Goal: Task Accomplishment & Management: Manage account settings

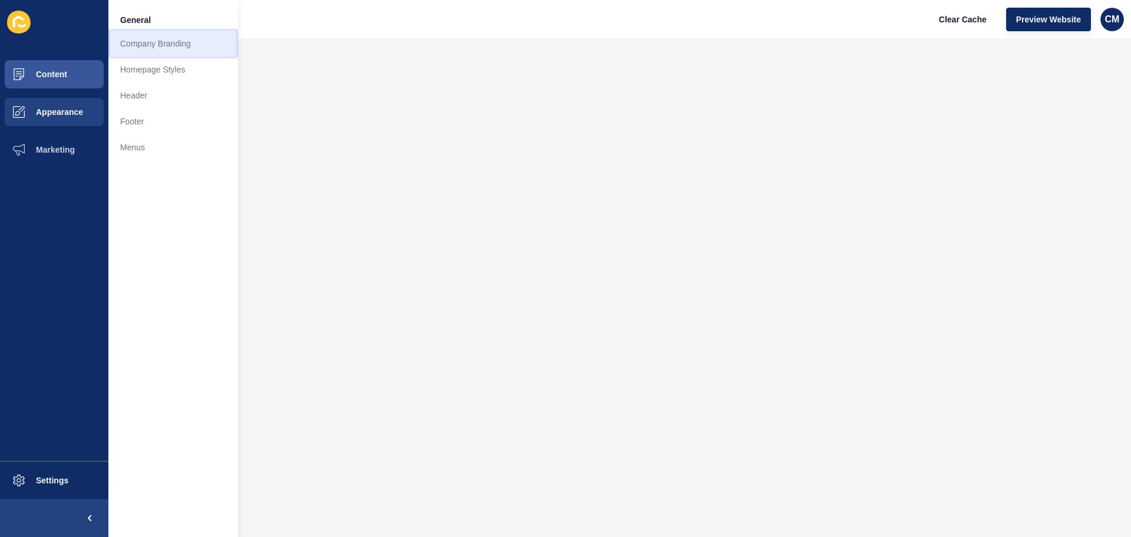
click at [187, 42] on link "Company Branding" at bounding box center [173, 44] width 130 height 26
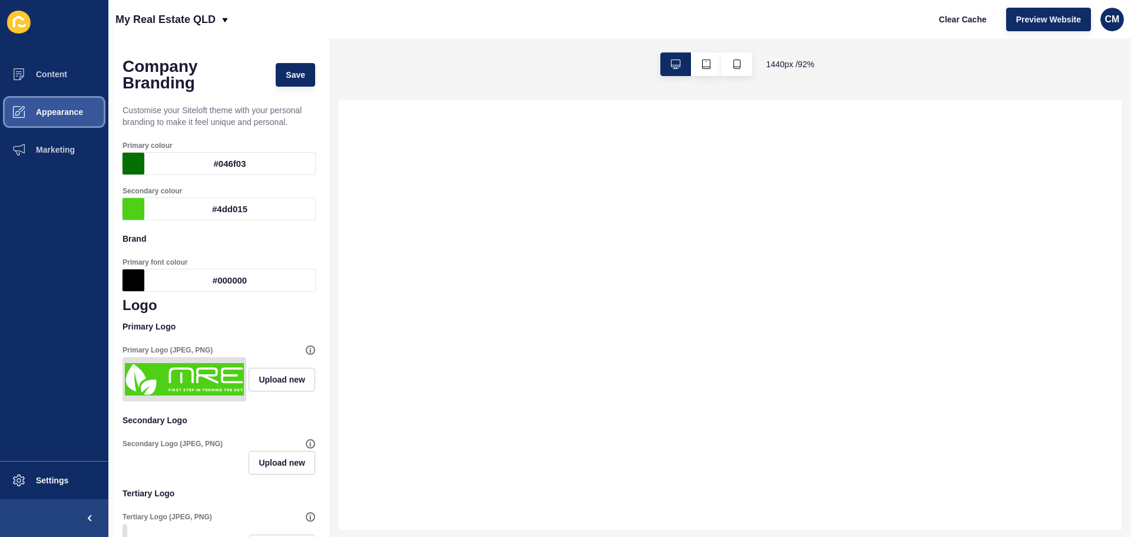
click at [84, 109] on button "Appearance" at bounding box center [54, 112] width 108 height 38
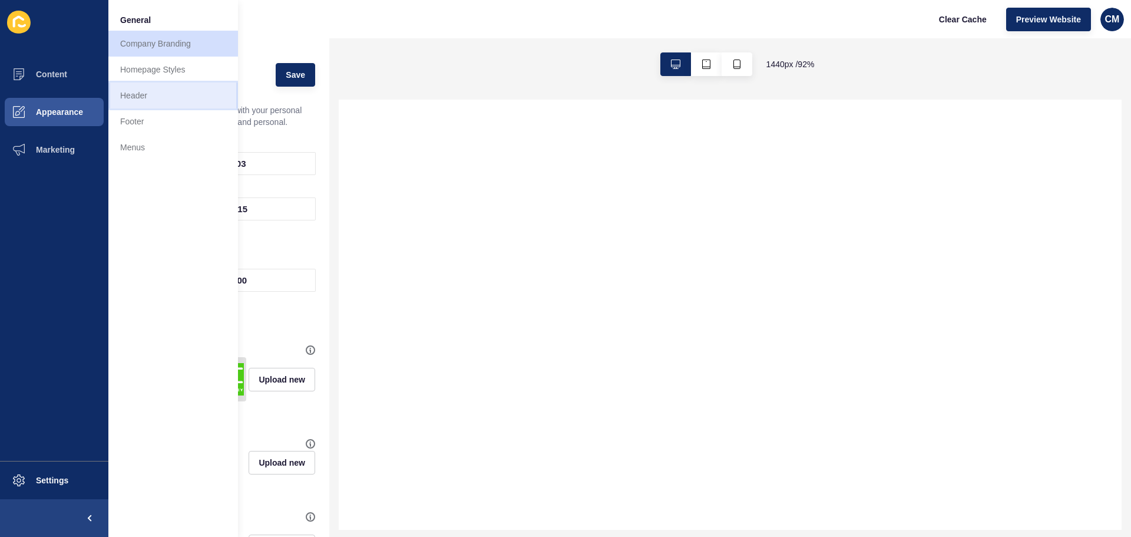
click at [173, 103] on link "Header" at bounding box center [173, 95] width 130 height 26
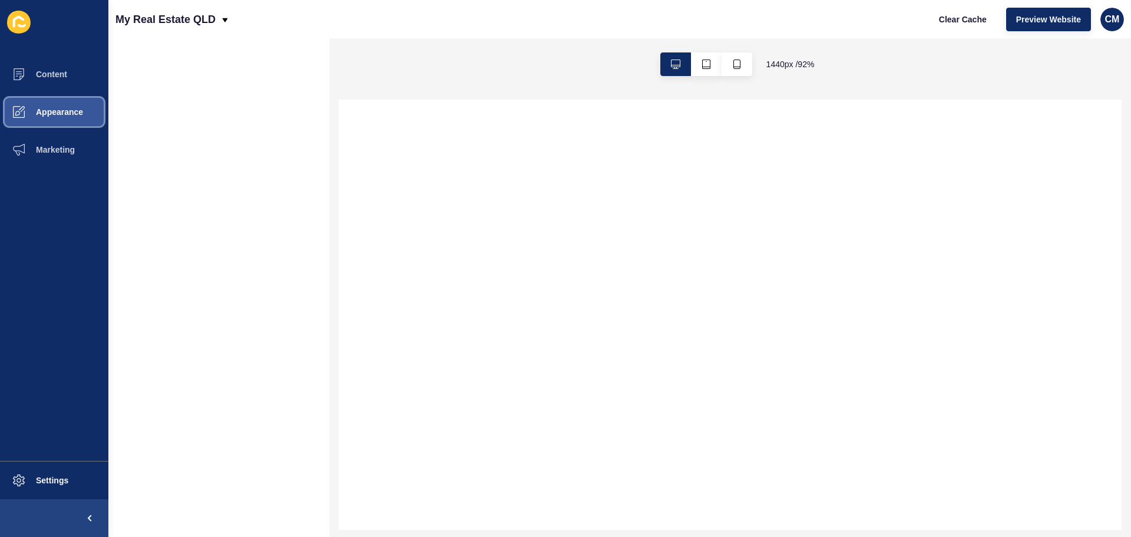
click at [77, 118] on button "Appearance" at bounding box center [54, 112] width 108 height 38
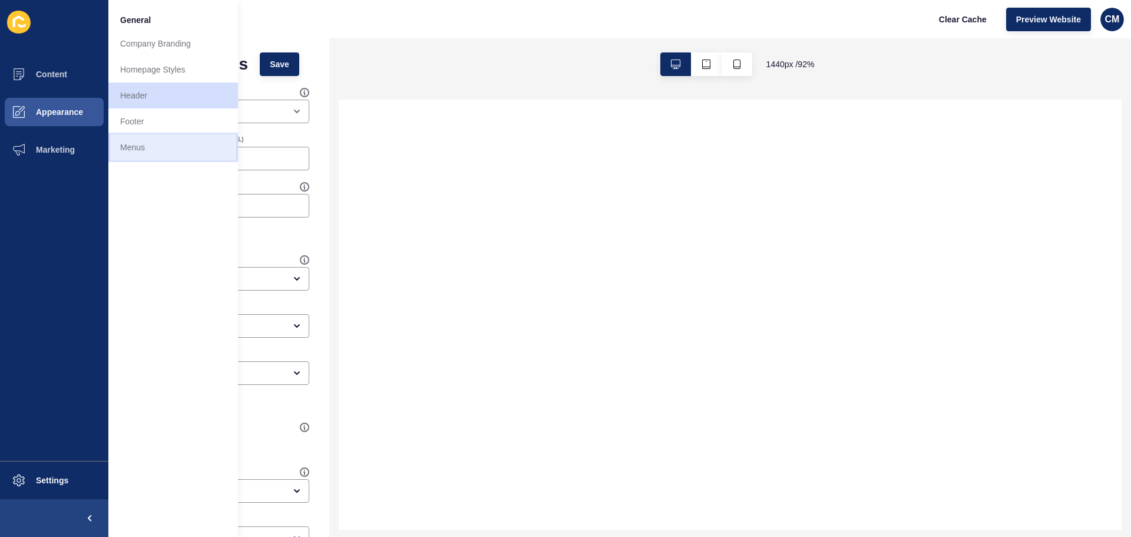
click at [154, 147] on link "Menus" at bounding box center [173, 147] width 130 height 26
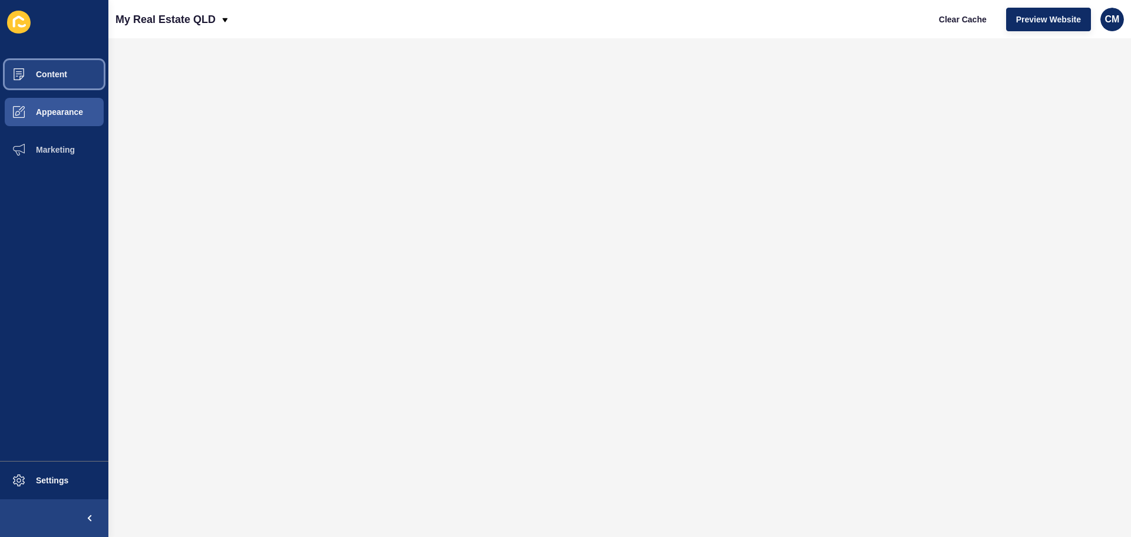
click at [39, 67] on button "Content" at bounding box center [54, 74] width 108 height 38
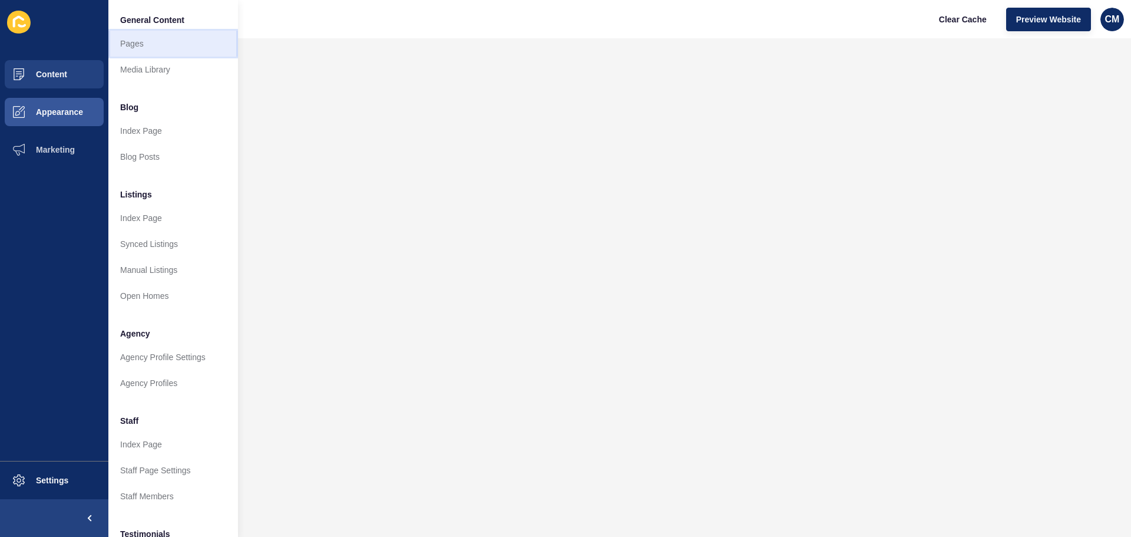
click at [160, 41] on link "Pages" at bounding box center [173, 44] width 130 height 26
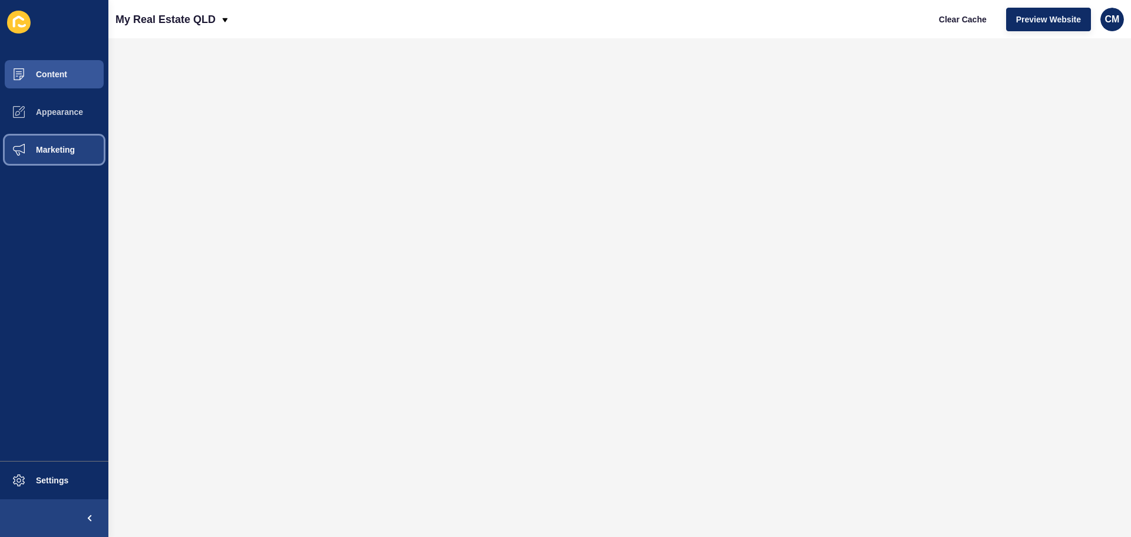
click at [64, 156] on button "Marketing" at bounding box center [54, 150] width 108 height 38
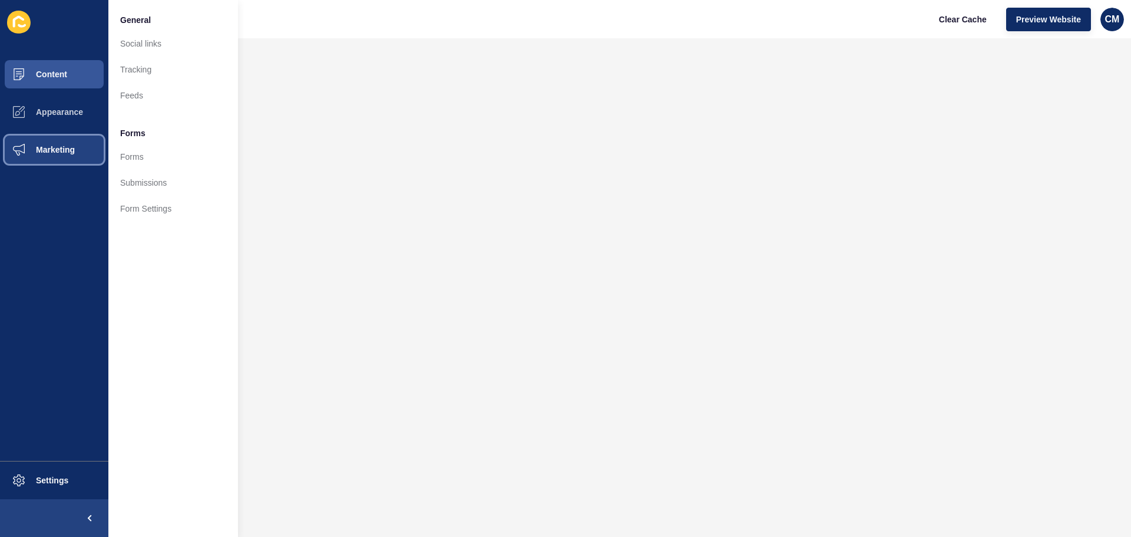
drag, startPoint x: 57, startPoint y: 141, endPoint x: 31, endPoint y: 176, distance: 43.7
click at [31, 176] on ul "Content Appearance Marketing" at bounding box center [54, 257] width 108 height 405
click at [59, 108] on span "Appearance" at bounding box center [40, 111] width 85 height 9
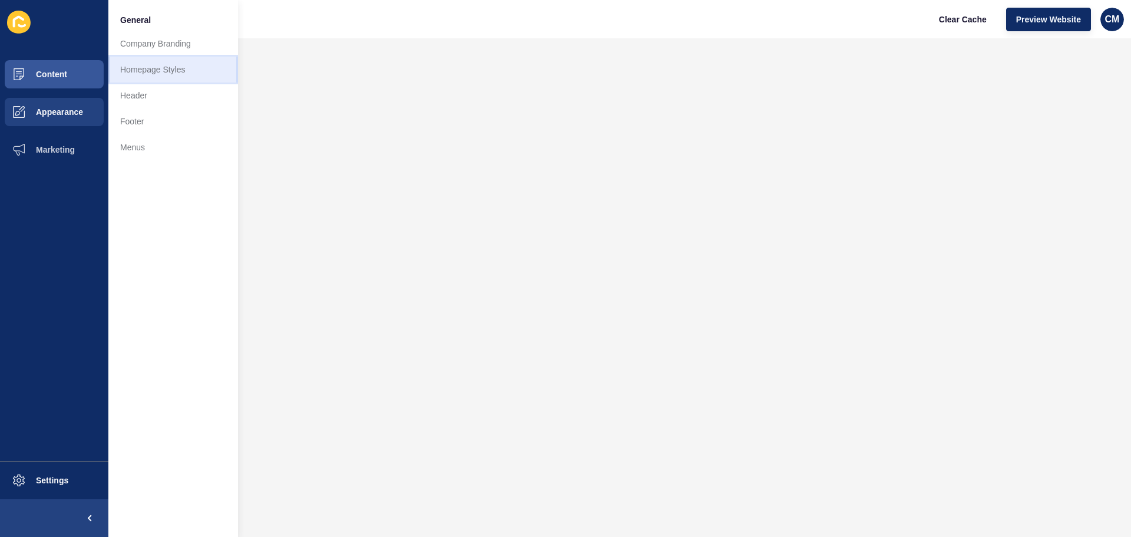
click at [146, 66] on link "Homepage Styles" at bounding box center [173, 70] width 130 height 26
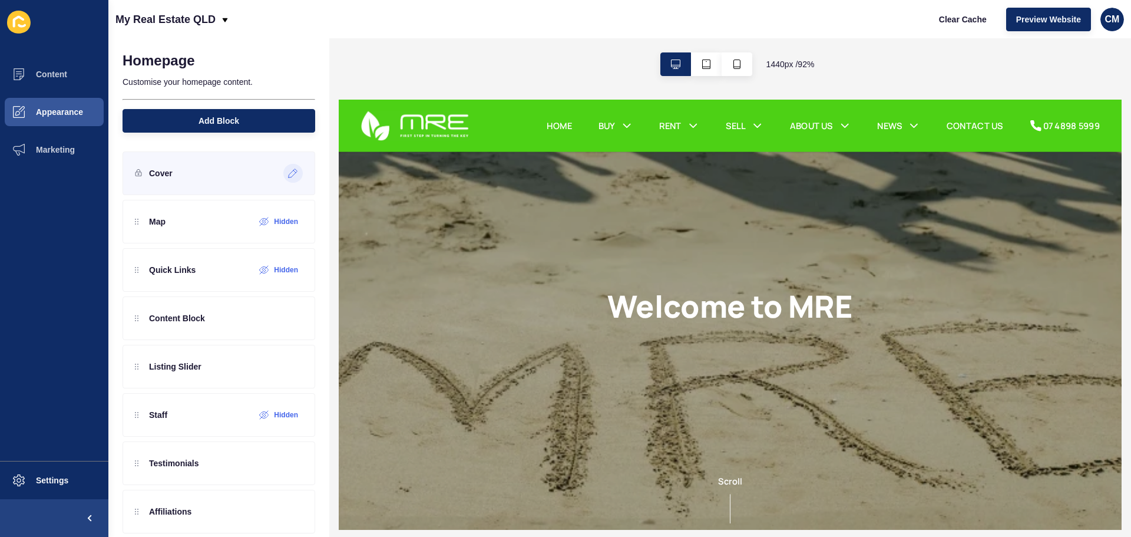
click at [291, 175] on div at bounding box center [292, 173] width 19 height 19
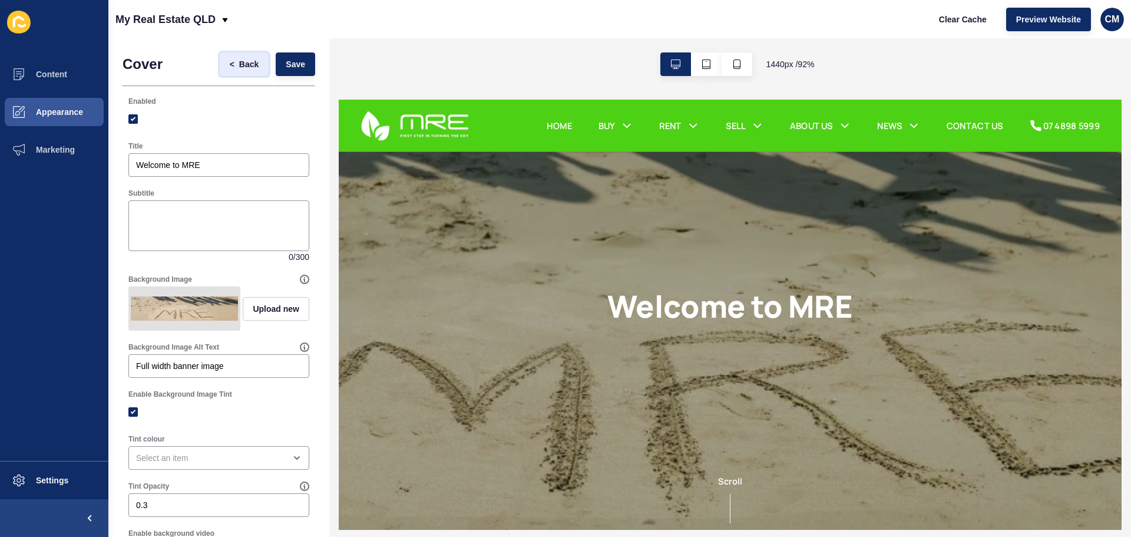
click at [246, 65] on span "Back" at bounding box center [248, 64] width 19 height 12
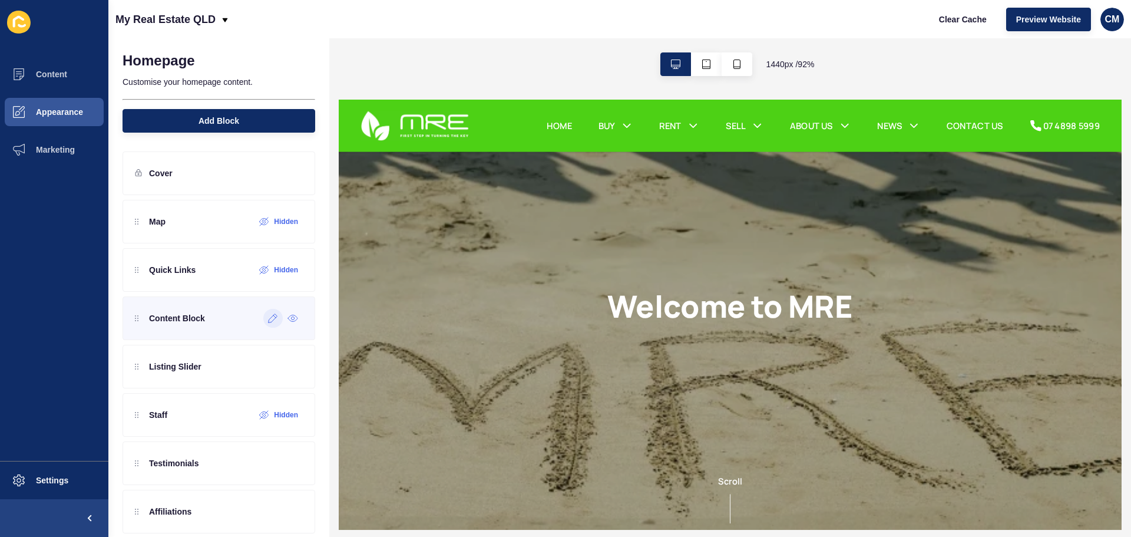
click at [268, 324] on div at bounding box center [272, 318] width 19 height 19
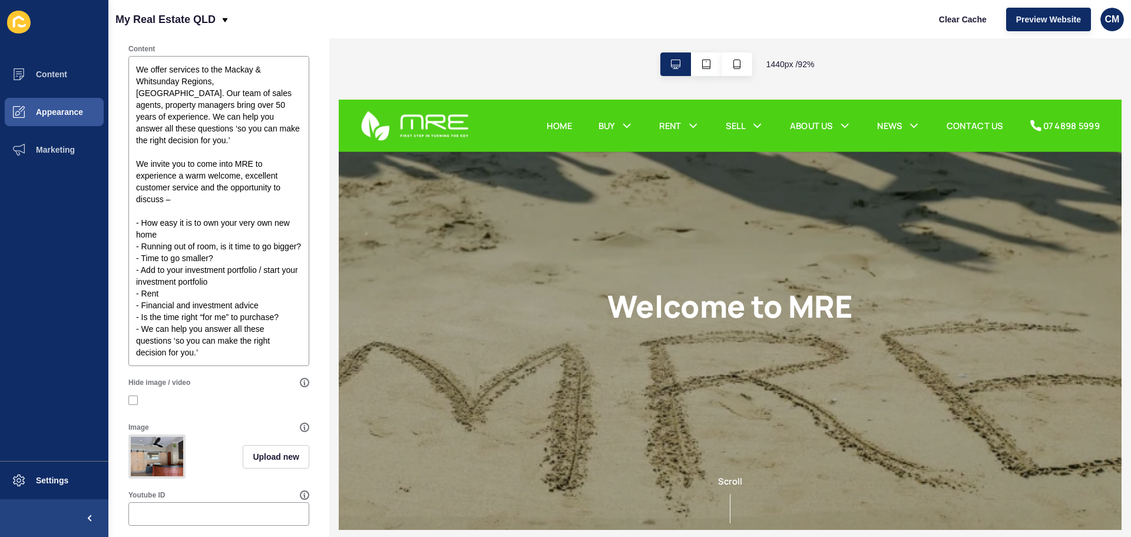
scroll to position [59, 0]
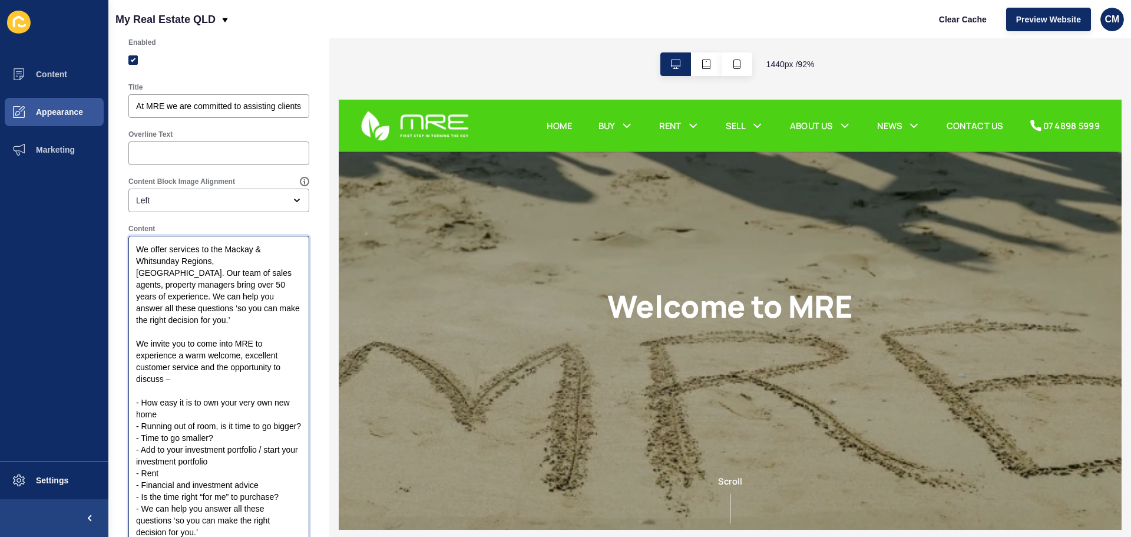
click at [249, 285] on textarea "We offer services to the Mackay & Whitsunday Regions, [GEOGRAPHIC_DATA]. Our te…" at bounding box center [218, 390] width 177 height 306
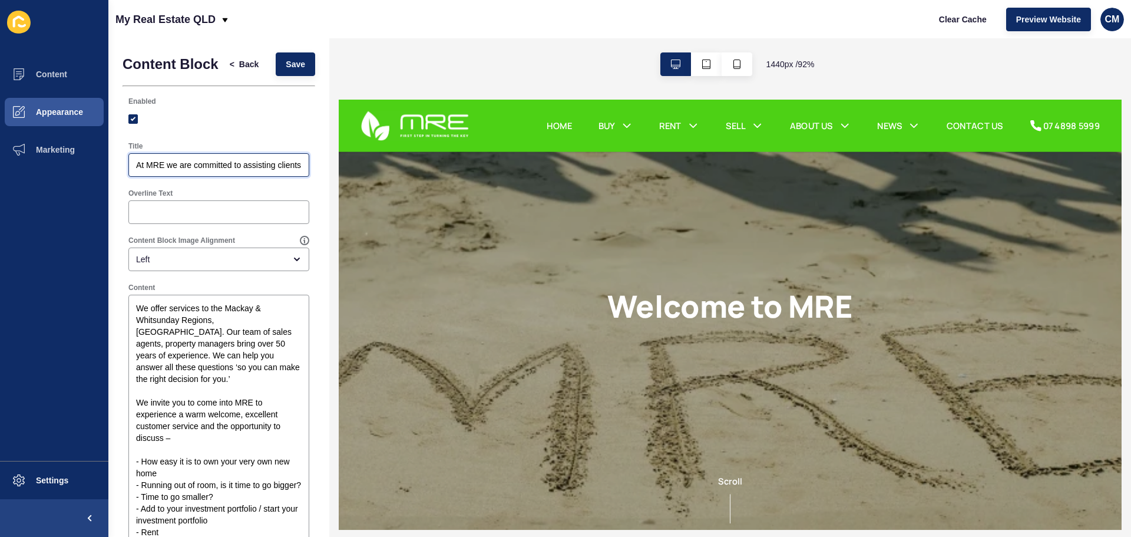
drag, startPoint x: 269, startPoint y: 173, endPoint x: 42, endPoint y: 52, distance: 256.2
click at [269, 171] on input "At MRE we are committed to assisting clients in every stage of the buying and s…" at bounding box center [219, 165] width 166 height 12
paste input "MRE is Built from Our Clients – You – and Our Commitment to You is Superb throu…"
type input "MRE is Built from Our Clients – You – and Our Commitment to You is Superb throu…"
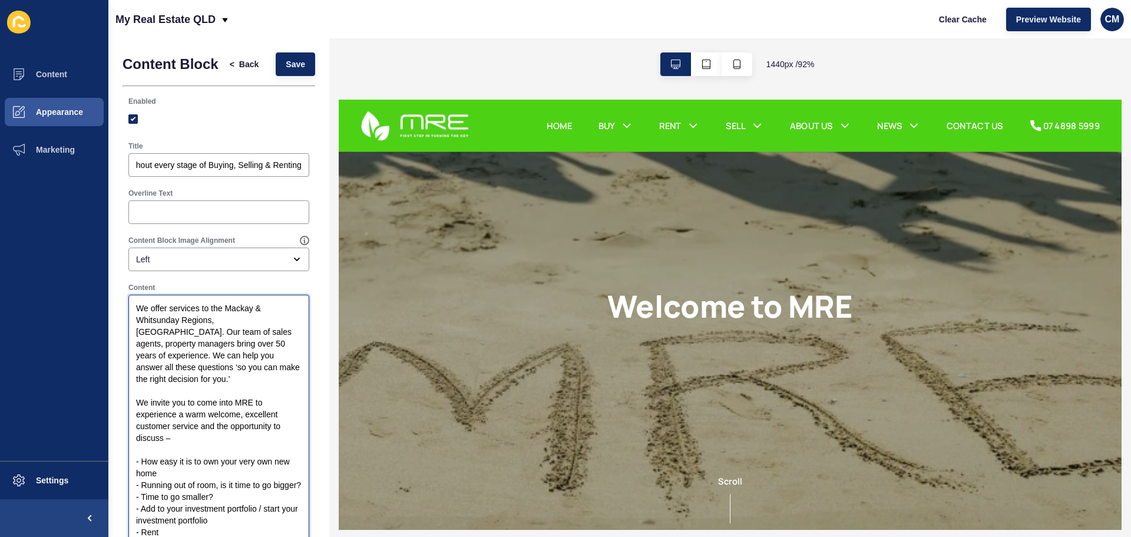
click at [194, 329] on textarea "We offer services to the Mackay & Whitsunday Regions, [GEOGRAPHIC_DATA]. Our te…" at bounding box center [218, 449] width 177 height 306
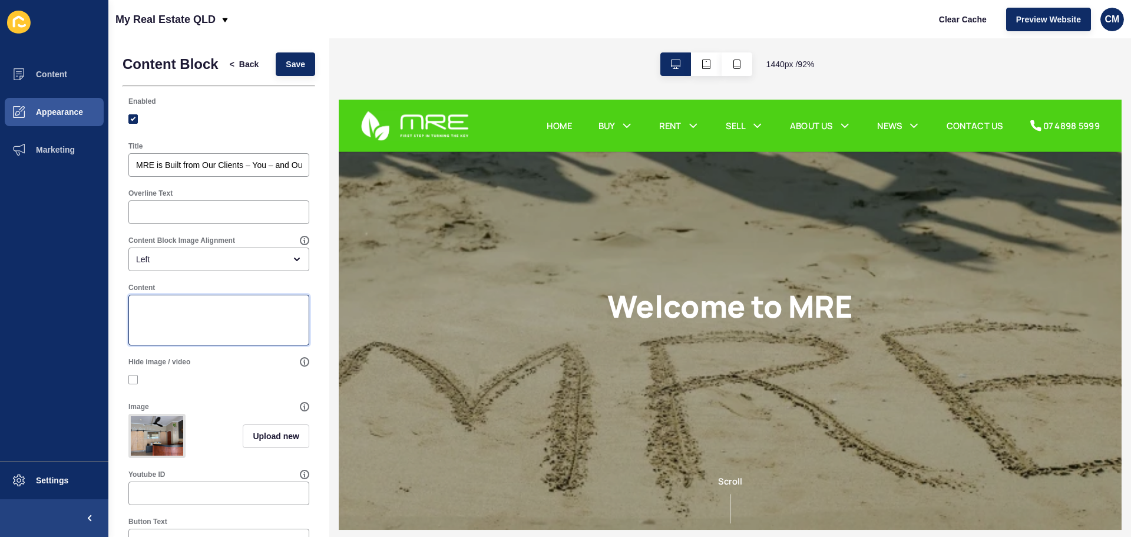
type textarea "We offer services to the Mackay & Whitsunday Regions, [GEOGRAPHIC_DATA]. Our te…"
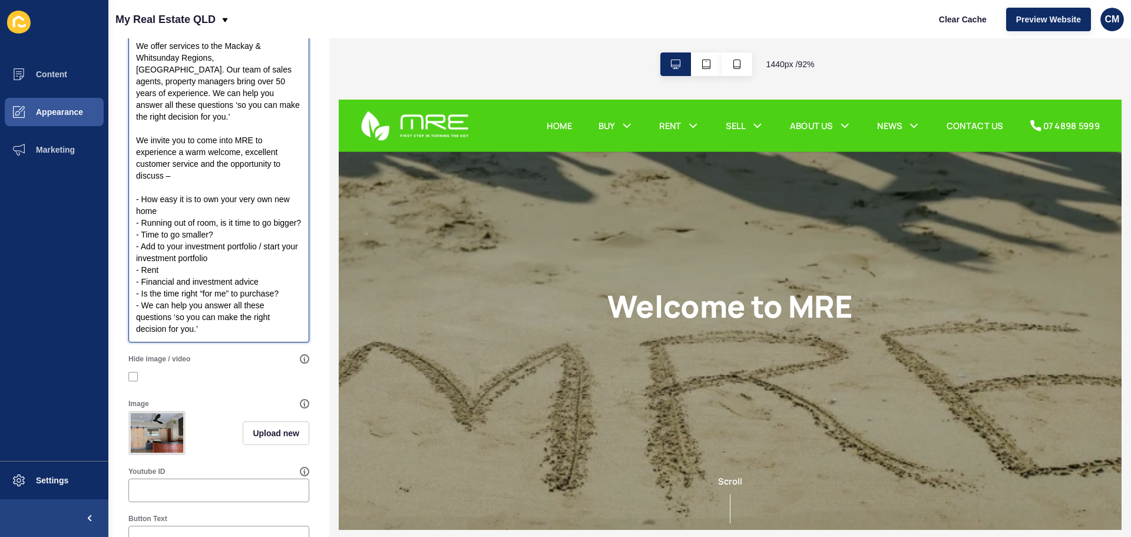
scroll to position [304, 0]
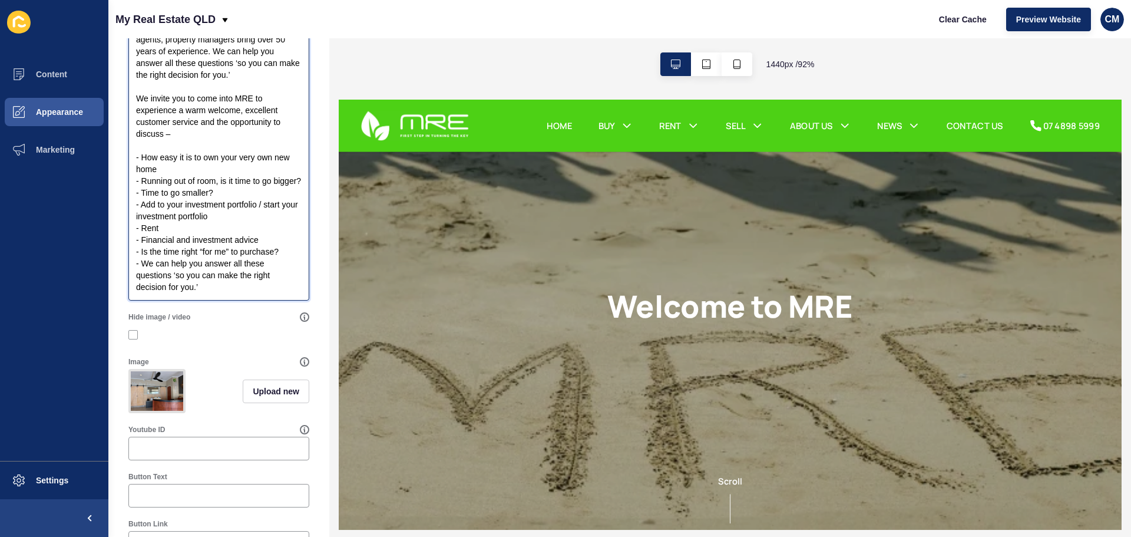
drag, startPoint x: 246, startPoint y: 288, endPoint x: 255, endPoint y: 284, distance: 9.5
click at [246, 288] on textarea "We offer services to the Mackay & Whitsunday Regions, [GEOGRAPHIC_DATA]. Our te…" at bounding box center [218, 145] width 177 height 306
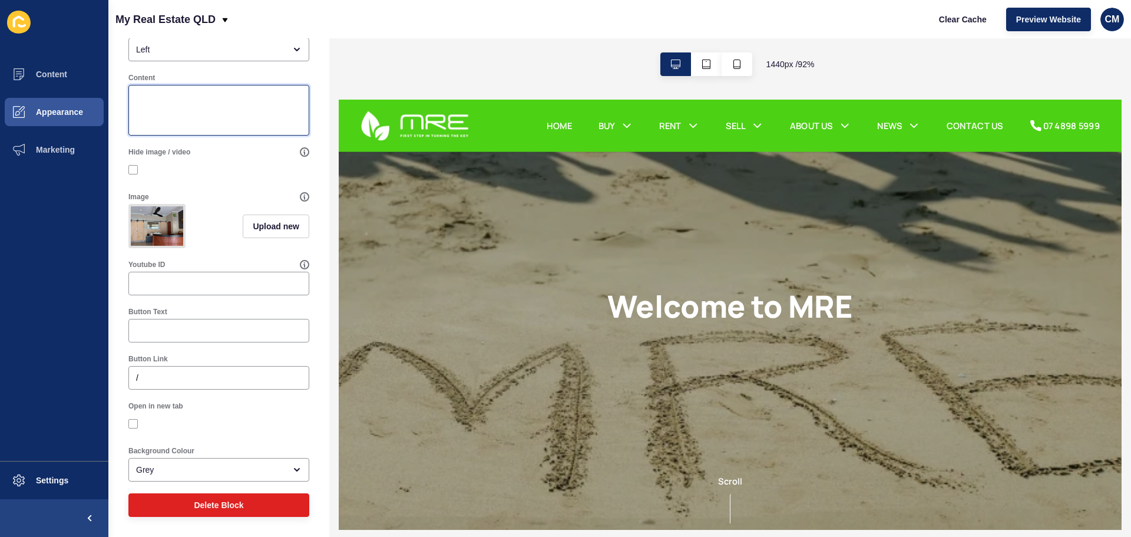
scroll to position [45, 0]
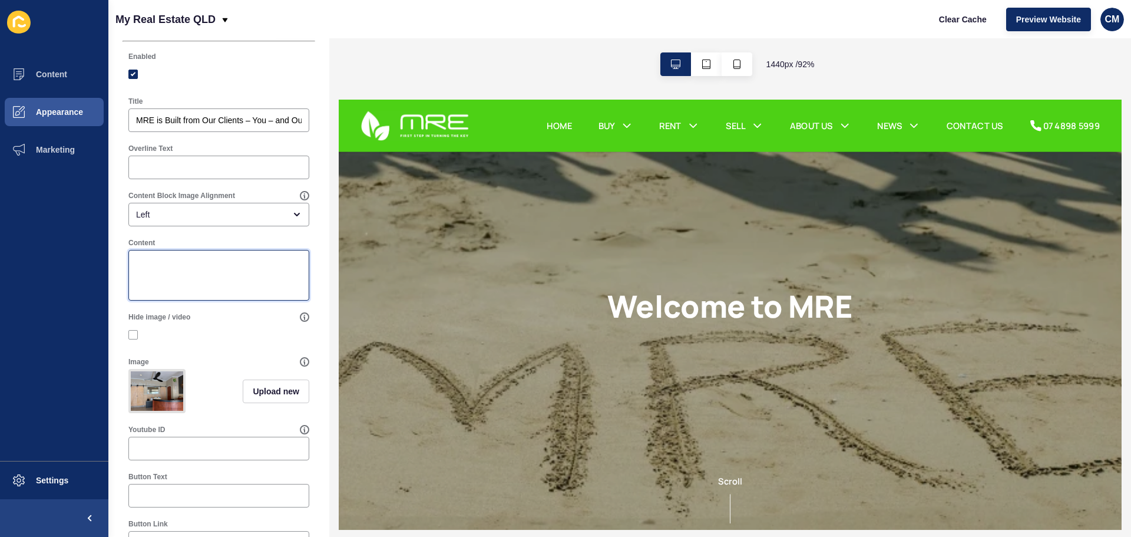
paste textarea "Our services are primarily in the Mackay & Whitsunday Regions. Our team of Sale…"
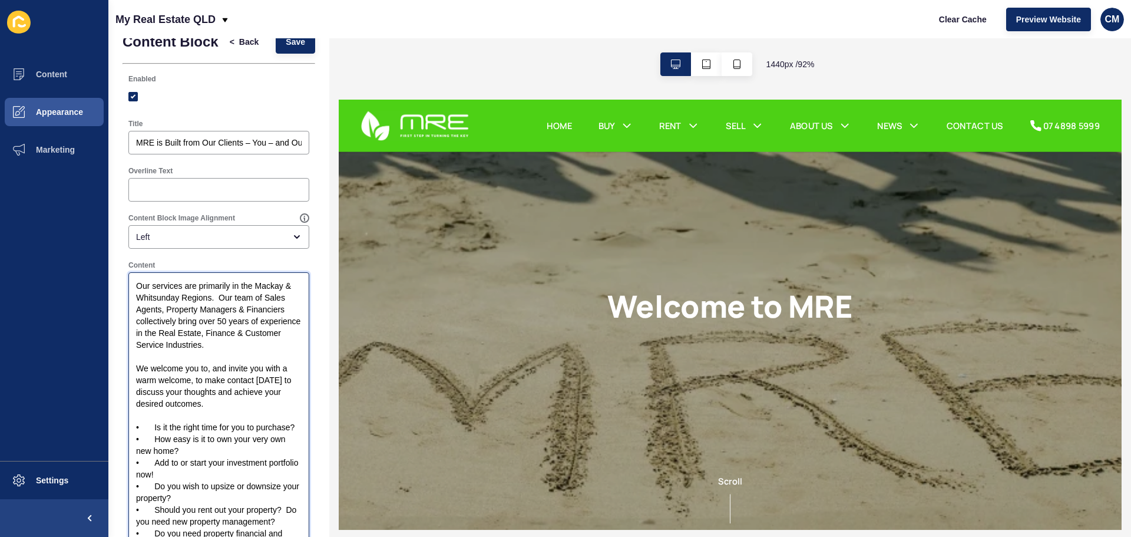
scroll to position [0, 0]
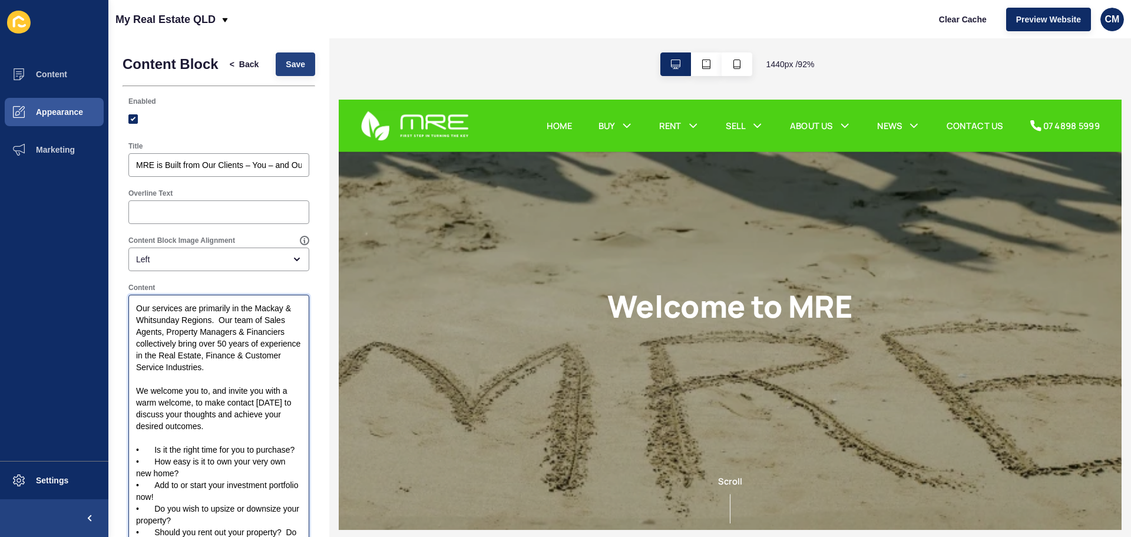
type textarea "Our services are primarily in the Mackay & Whitsunday Regions. Our team of Sale…"
click at [303, 60] on button "Save" at bounding box center [295, 64] width 39 height 24
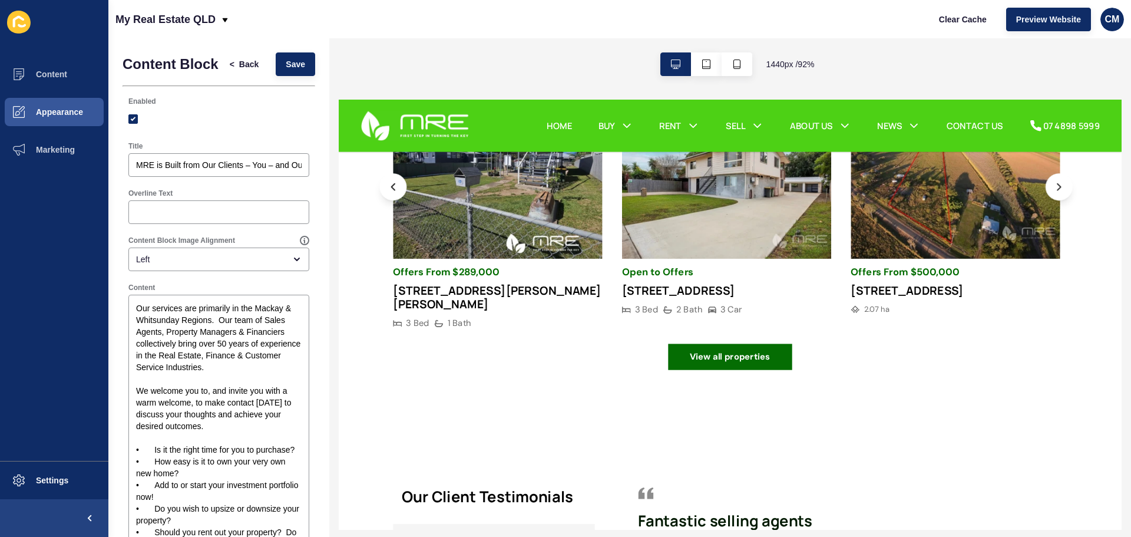
scroll to position [1061, 0]
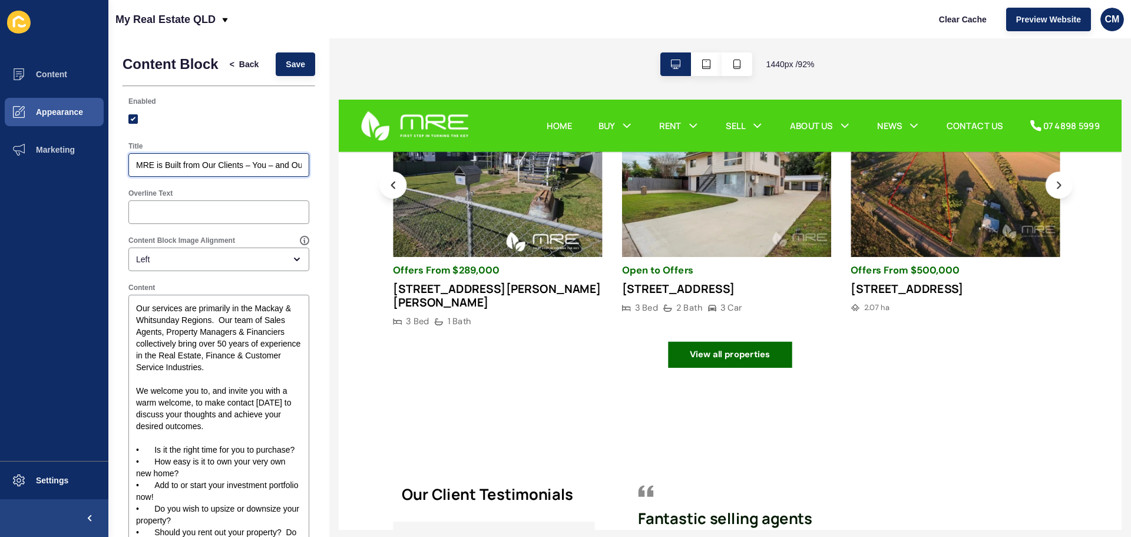
click at [249, 171] on input "MRE is Built from Our Clients – You – and Our Commitment to You is Superb throu…" at bounding box center [219, 165] width 166 height 12
type input "MRE is Built from Our Clients – You – and Our Commitment to You is Superb throu…"
click at [48, 98] on button "Appearance" at bounding box center [54, 112] width 108 height 38
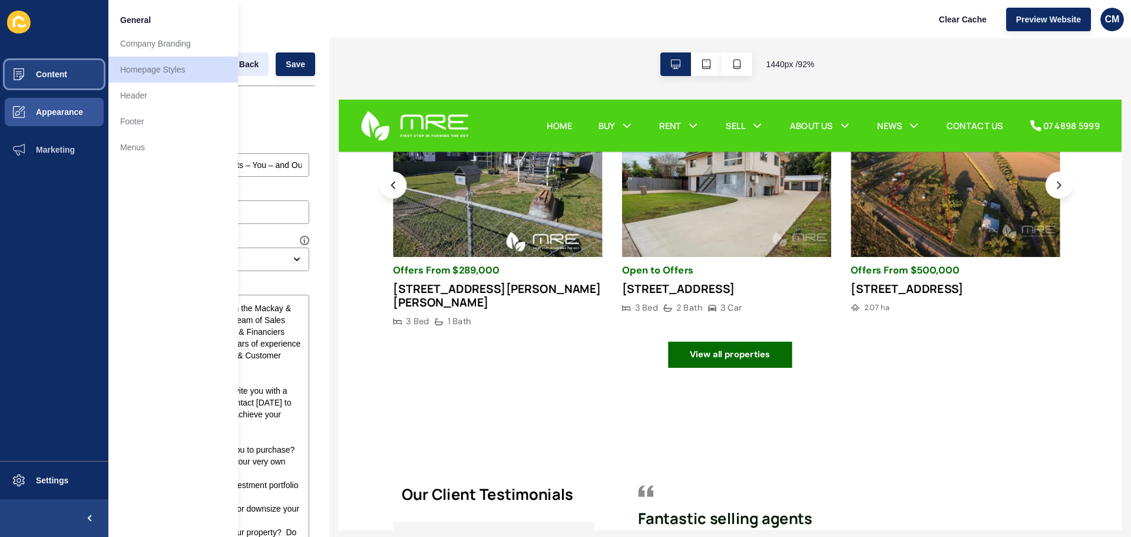
click at [60, 67] on button "Content" at bounding box center [54, 74] width 108 height 38
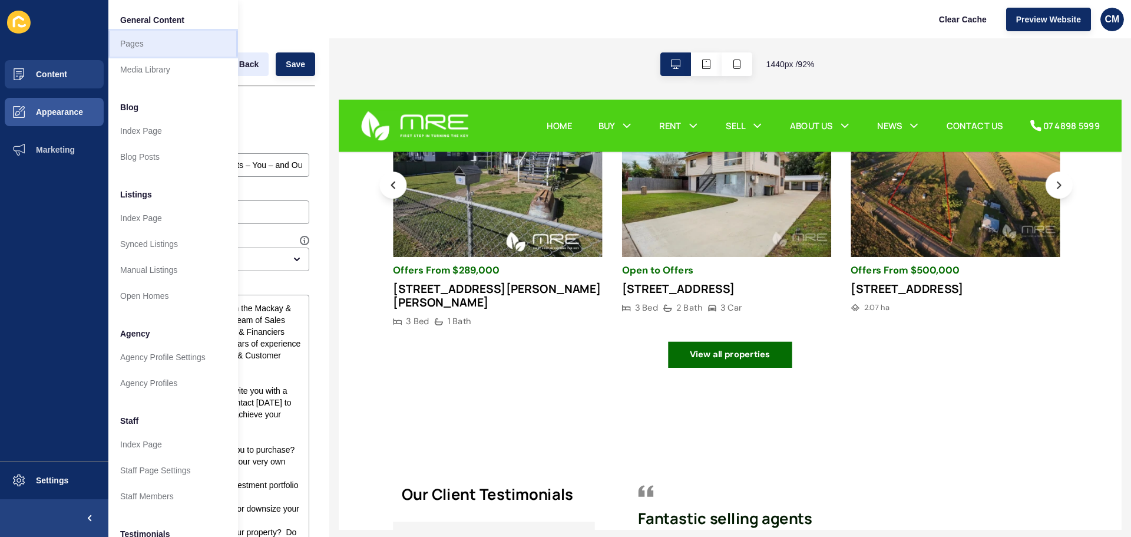
click at [117, 44] on link "Pages" at bounding box center [173, 44] width 130 height 26
